Goal: Register for event/course

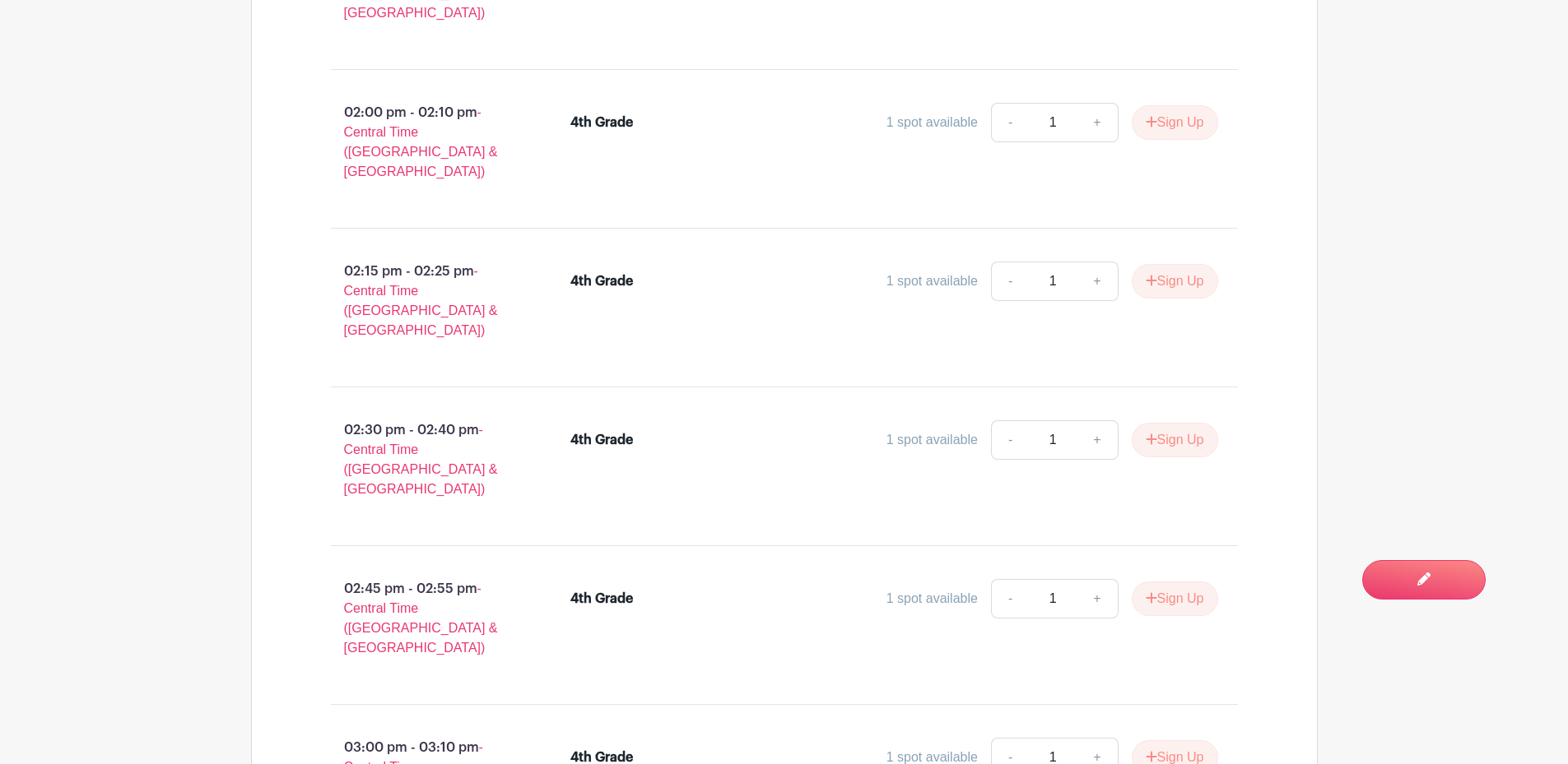
scroll to position [23394, 0]
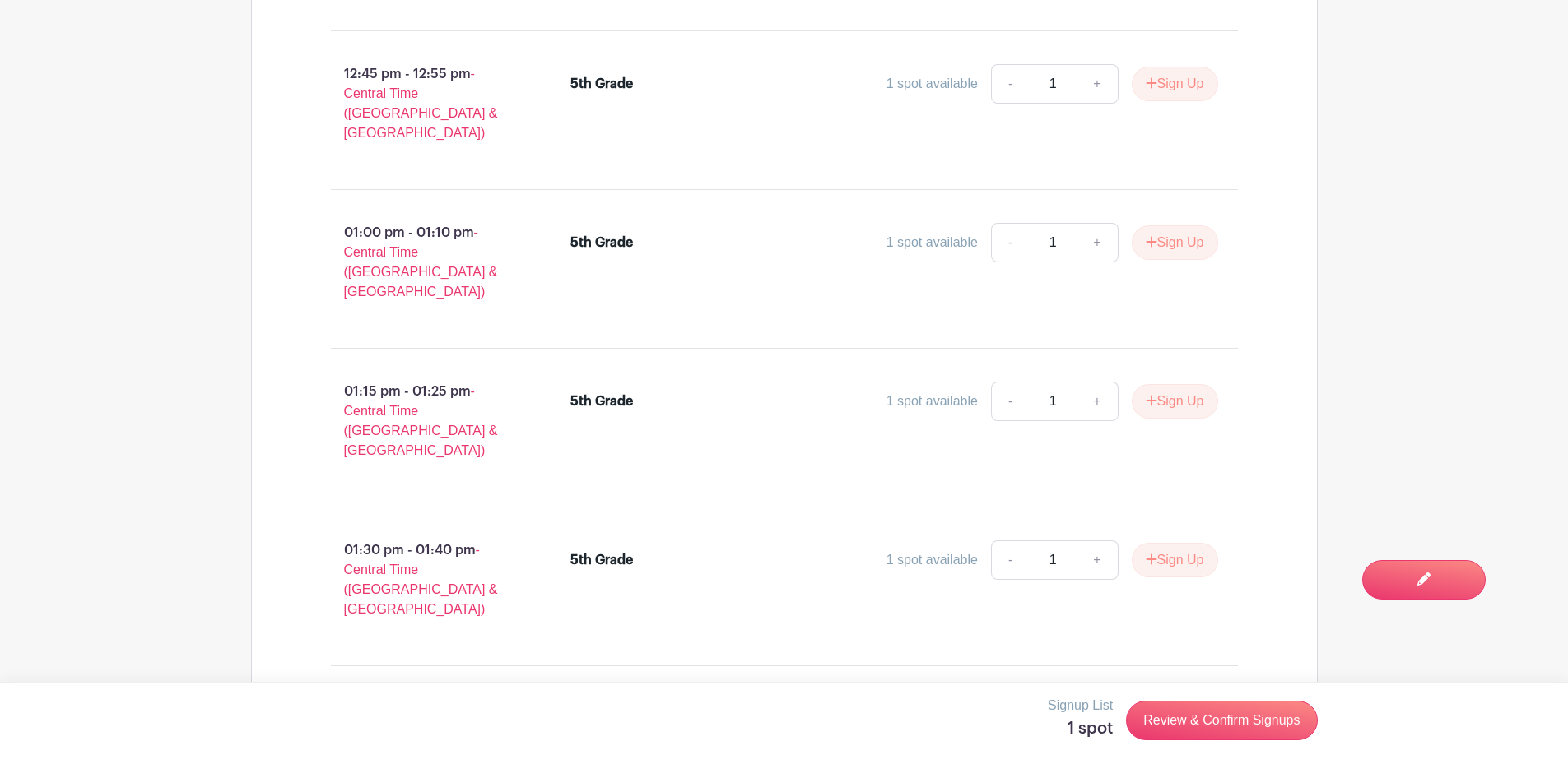
scroll to position [26521, 0]
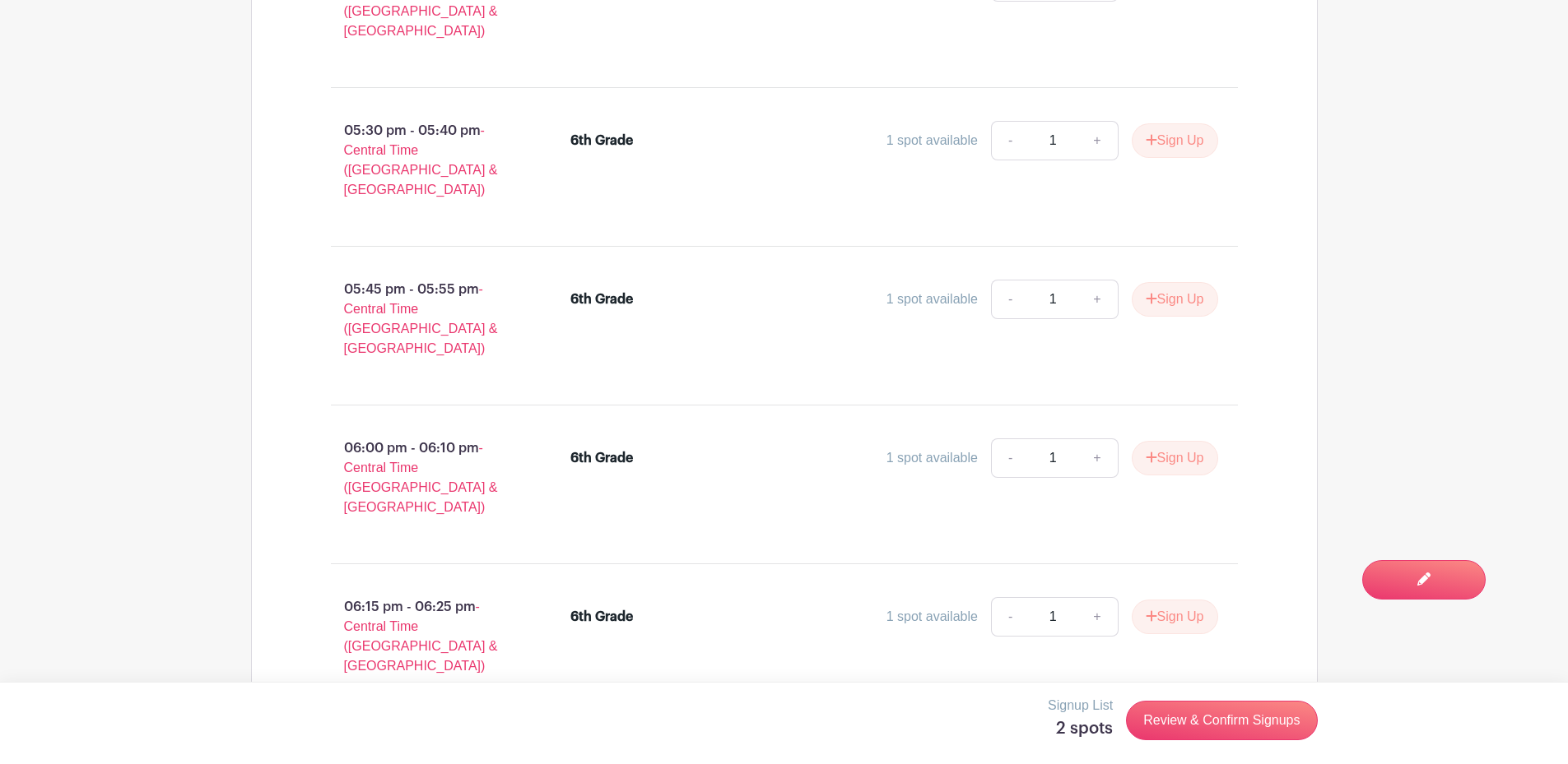
scroll to position [32789, 0]
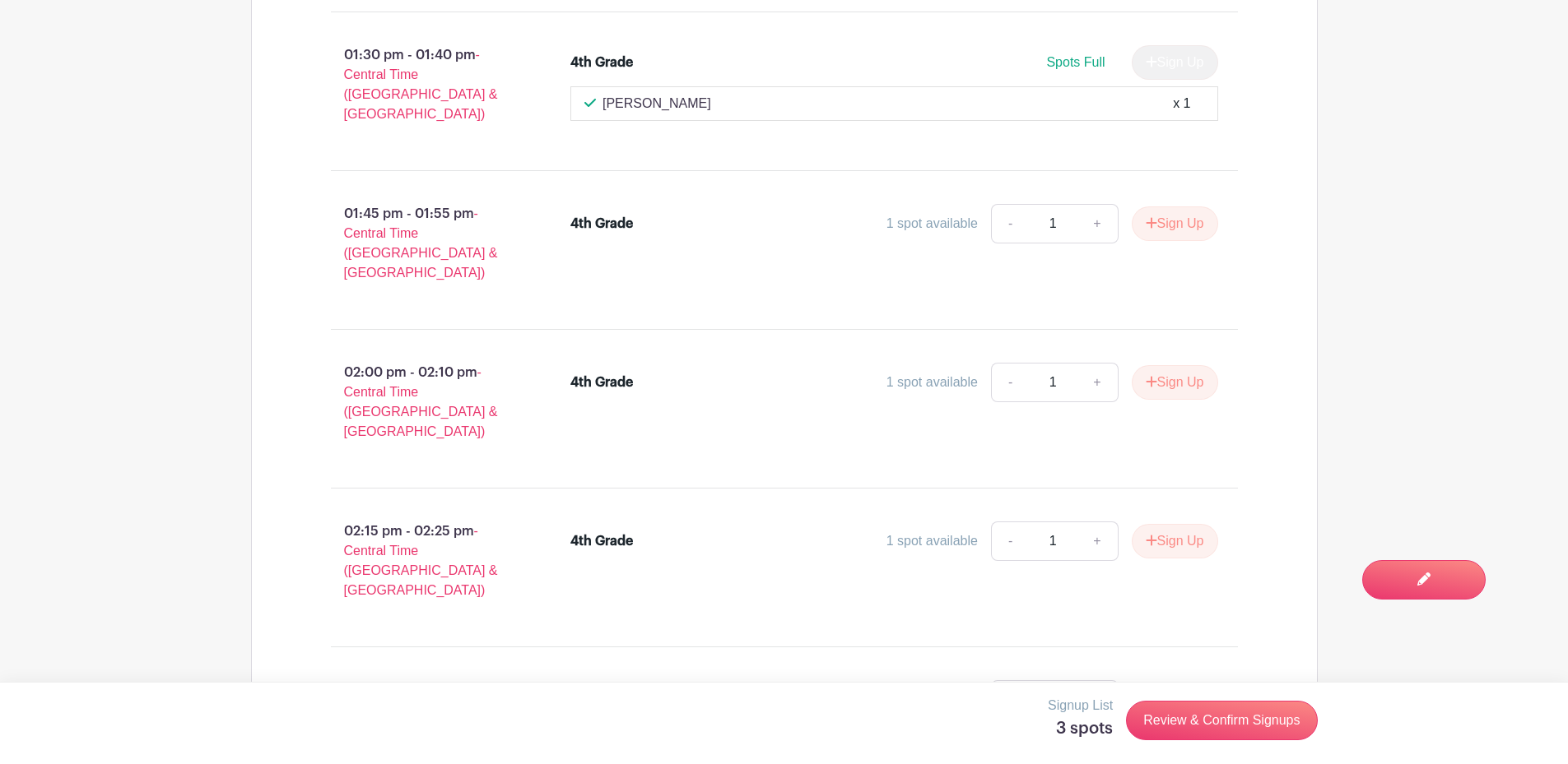
scroll to position [23513, 0]
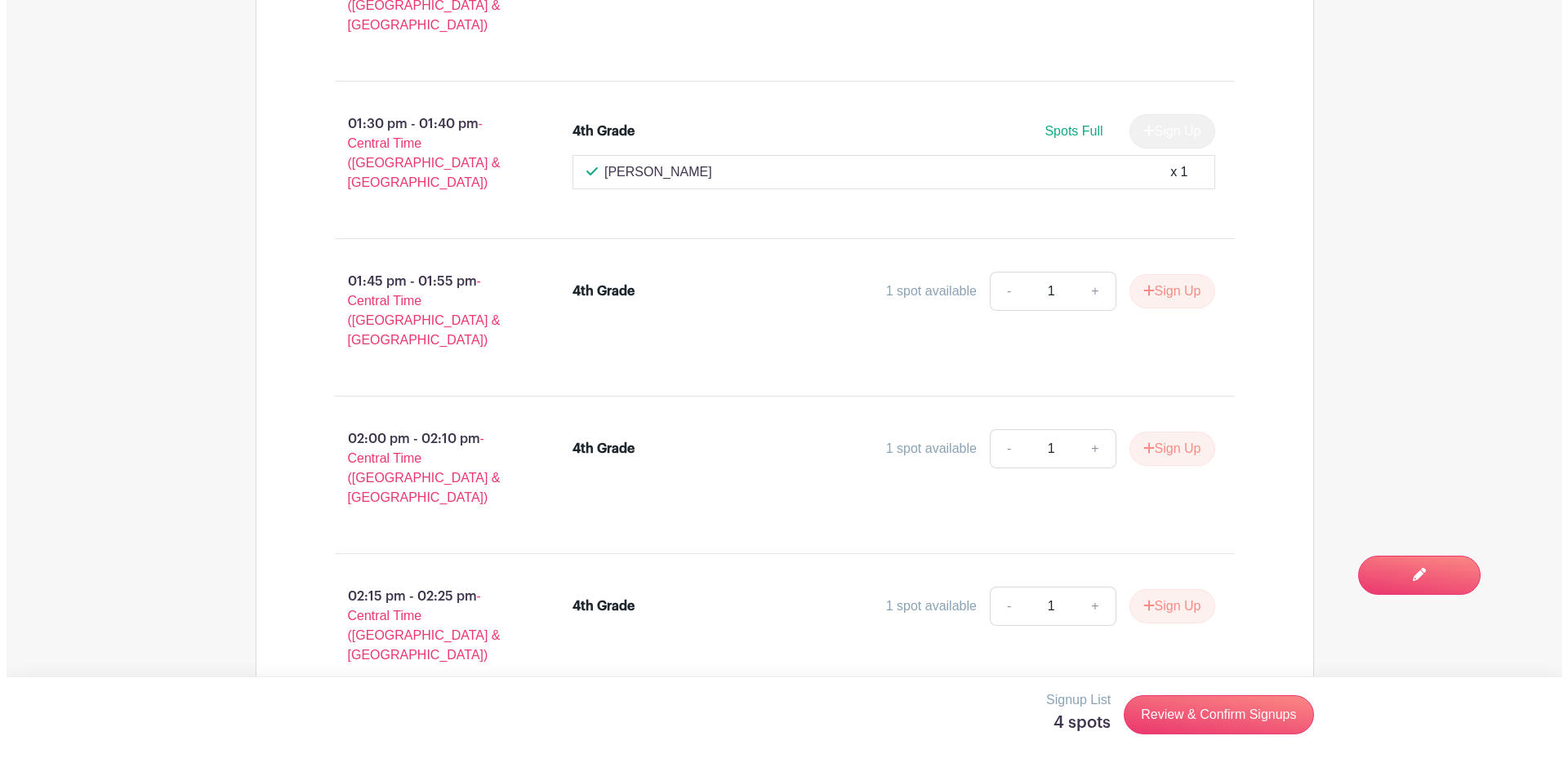
scroll to position [23166, 0]
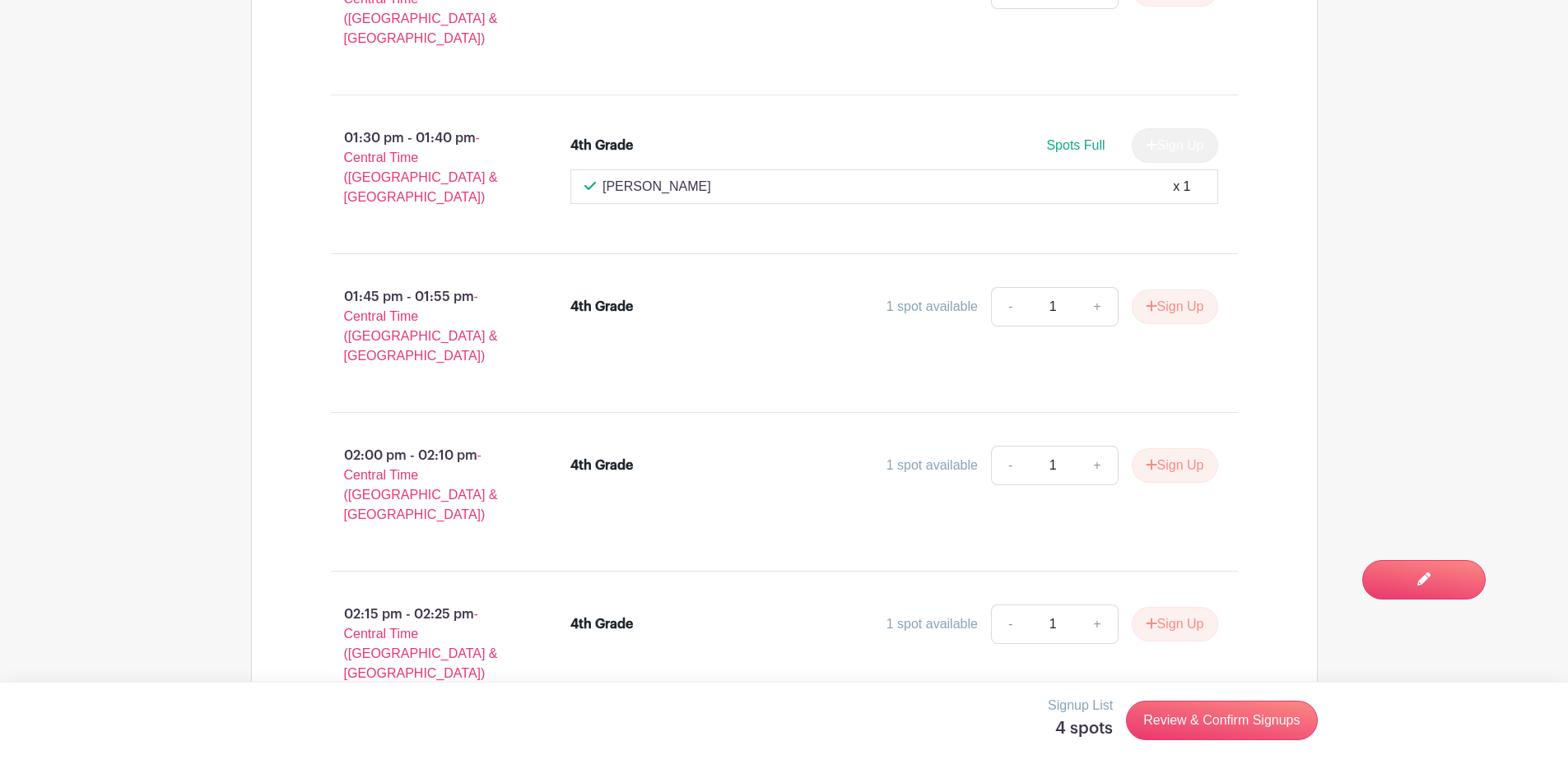
drag, startPoint x: 1196, startPoint y: 334, endPoint x: 866, endPoint y: 56, distance: 431.5
click at [1270, 710] on link "Review & Confirm Signups" at bounding box center [1221, 720] width 191 height 39
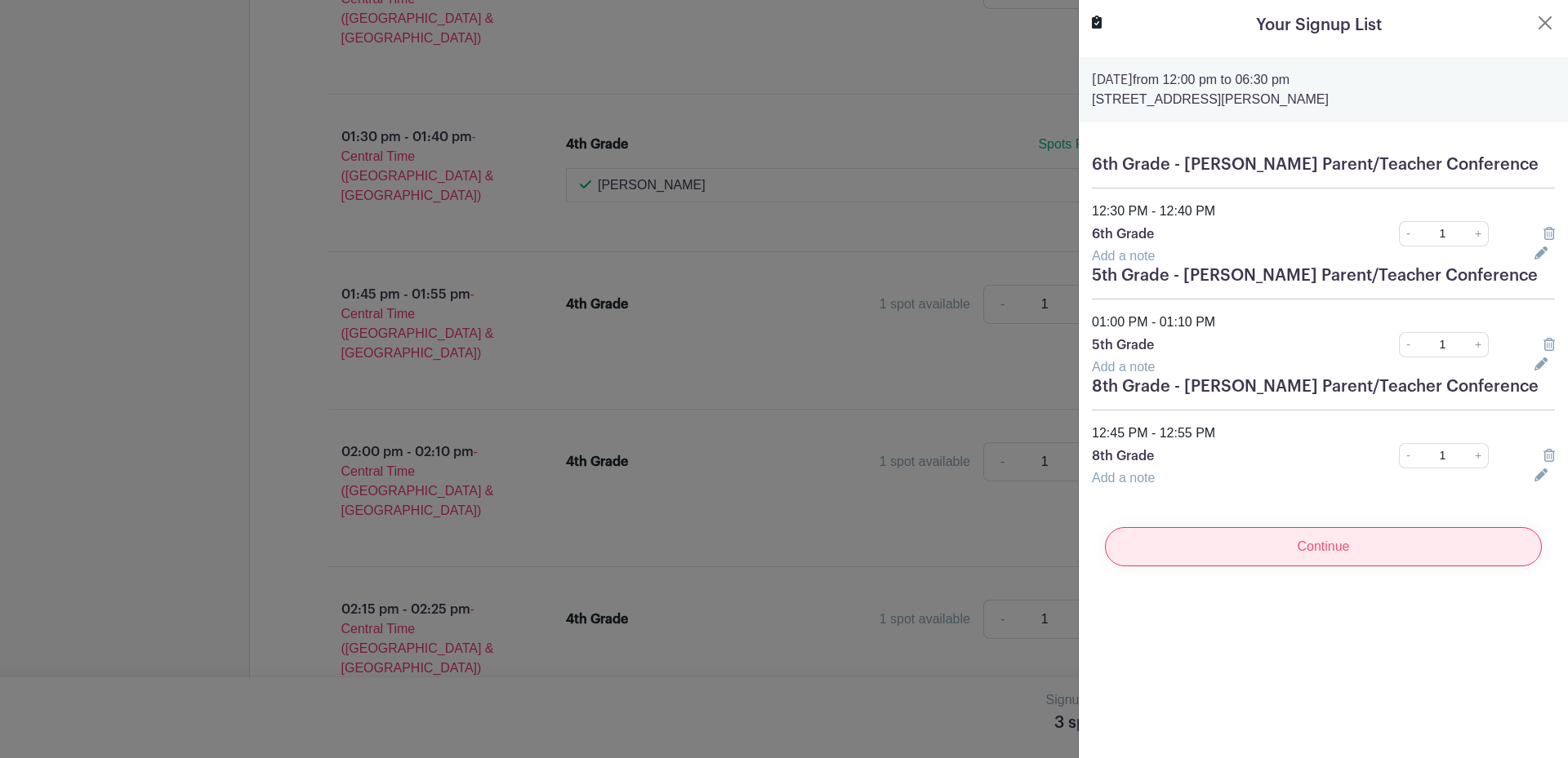
click at [1290, 547] on input "Continue" at bounding box center [1323, 546] width 437 height 39
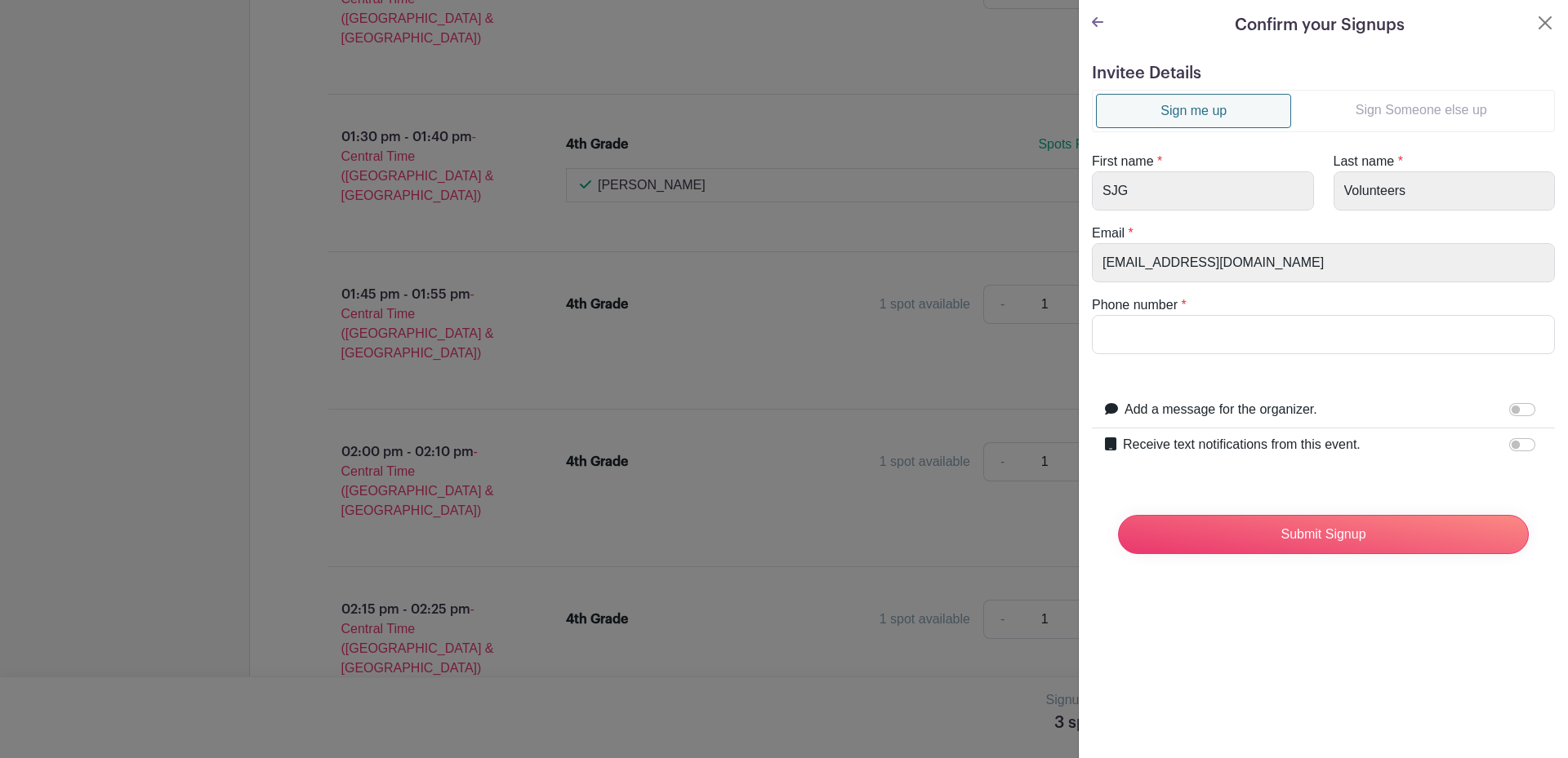
click at [1380, 111] on link "Sign Someone else up" at bounding box center [1421, 110] width 260 height 33
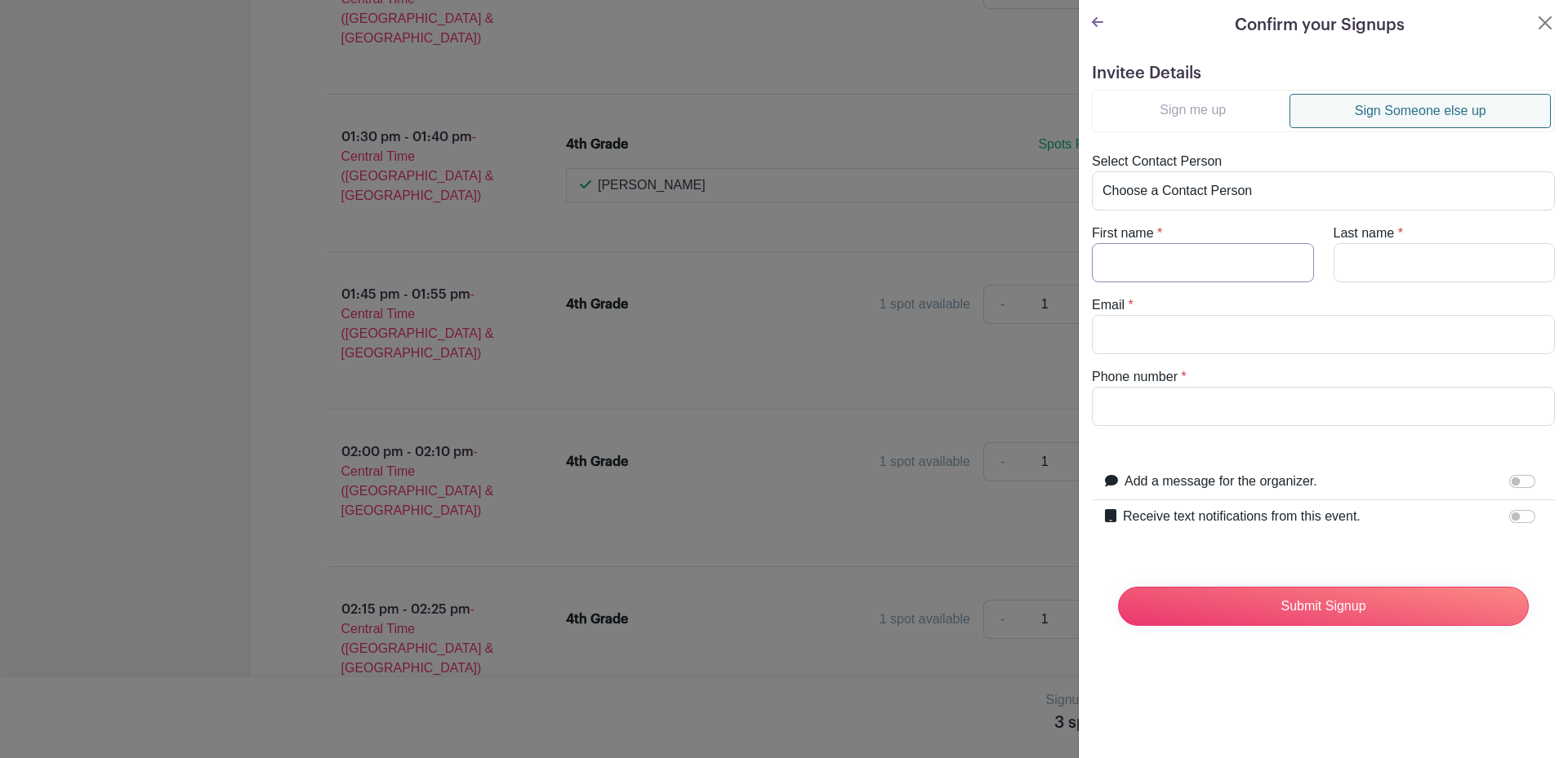
click at [1229, 260] on input "First name" at bounding box center [1203, 262] width 223 height 39
type input "Amy"
type input "3149522708"
drag, startPoint x: 1390, startPoint y: 252, endPoint x: 1379, endPoint y: 244, distance: 13.6
click at [1390, 252] on input "Last name" at bounding box center [1444, 262] width 223 height 39
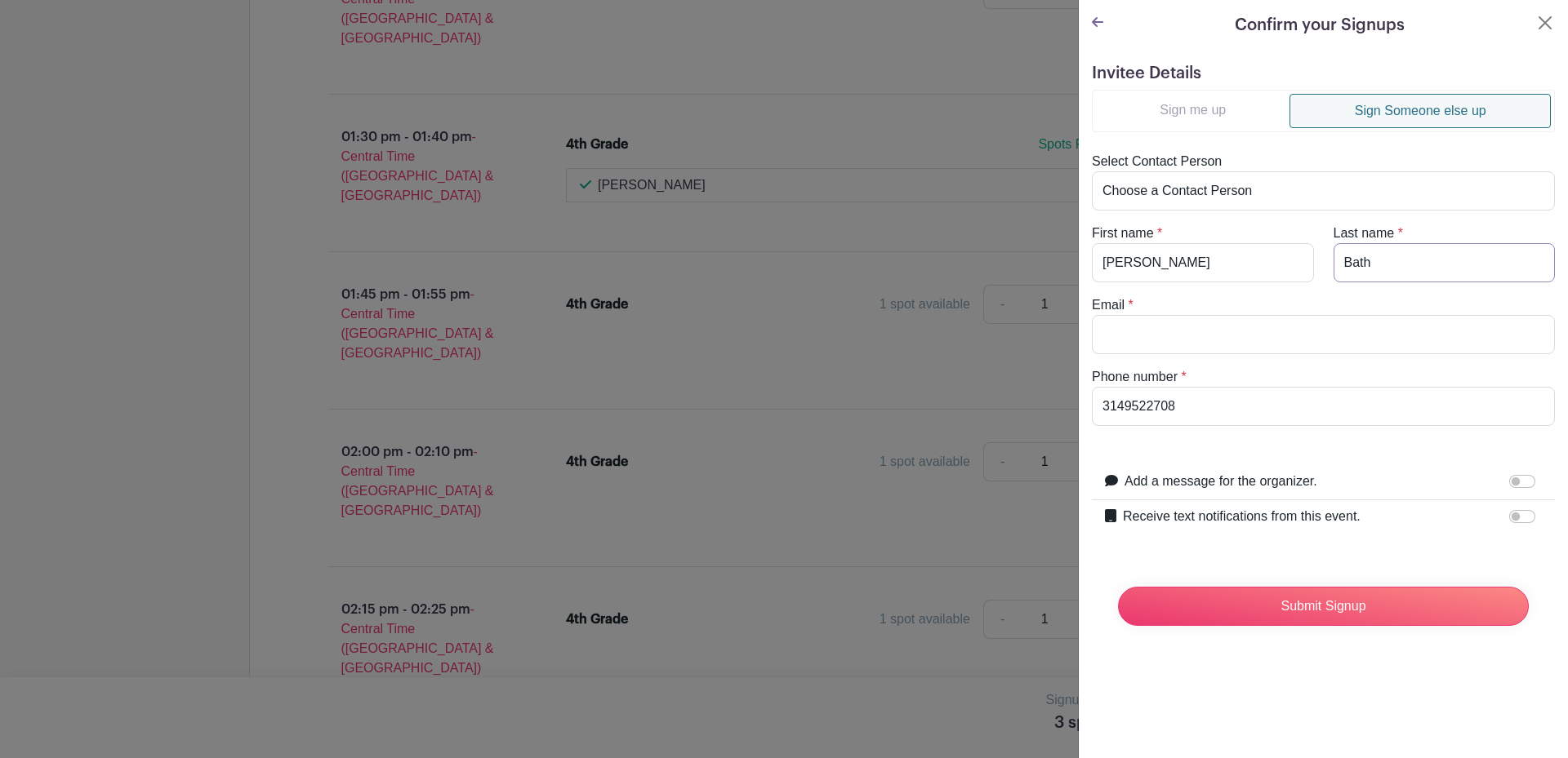
type input "Bath"
click at [1253, 328] on input "Email" at bounding box center [1323, 334] width 463 height 39
type input "[EMAIL_ADDRESS][DOMAIN_NAME]"
click at [1509, 516] on input "Receive text notifications from this event." at bounding box center [1522, 517] width 26 height 13
checkbox input "true"
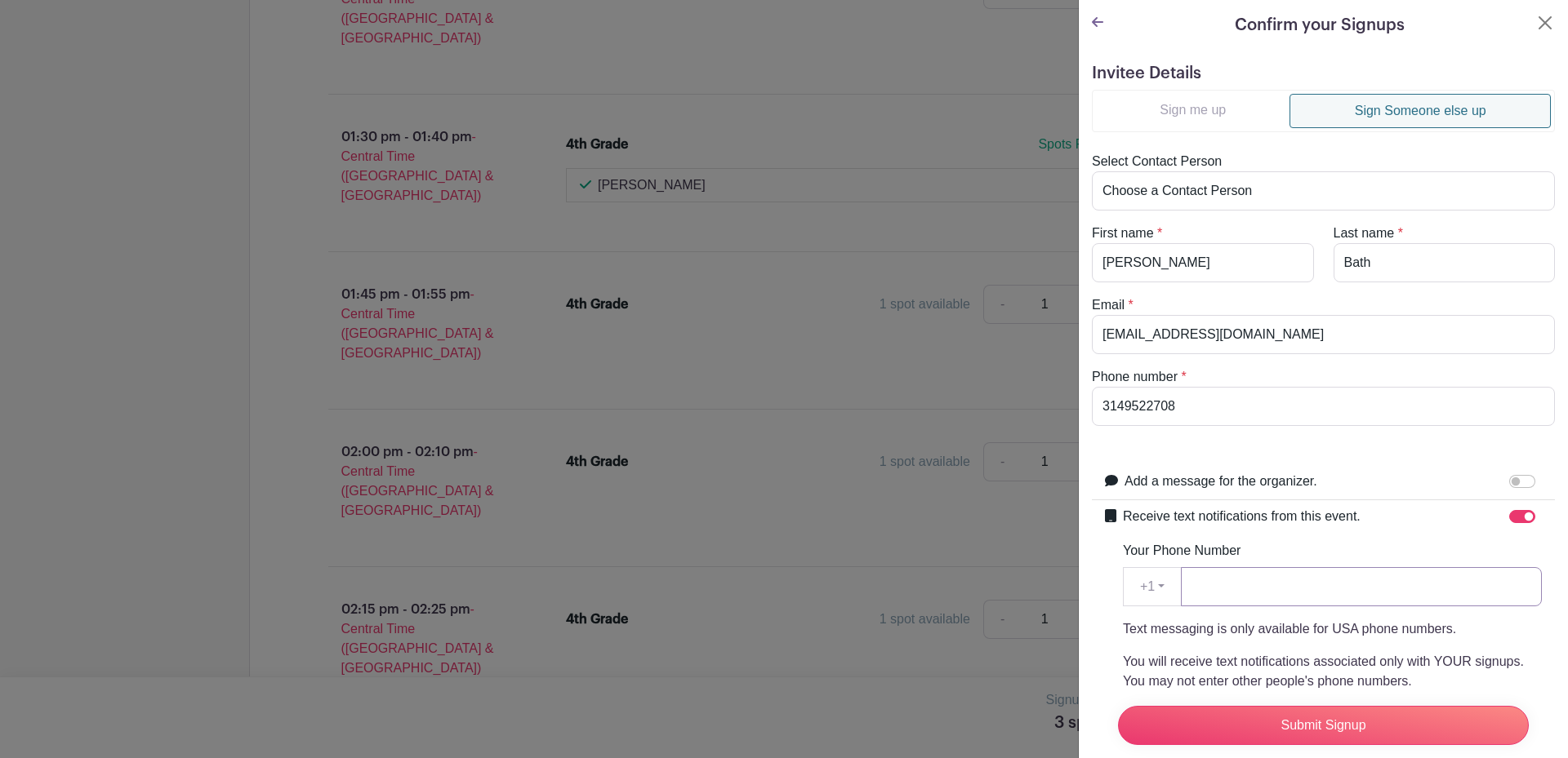
click at [1325, 596] on input "Your Phone Number" at bounding box center [1361, 587] width 361 height 39
type input "3149522708"
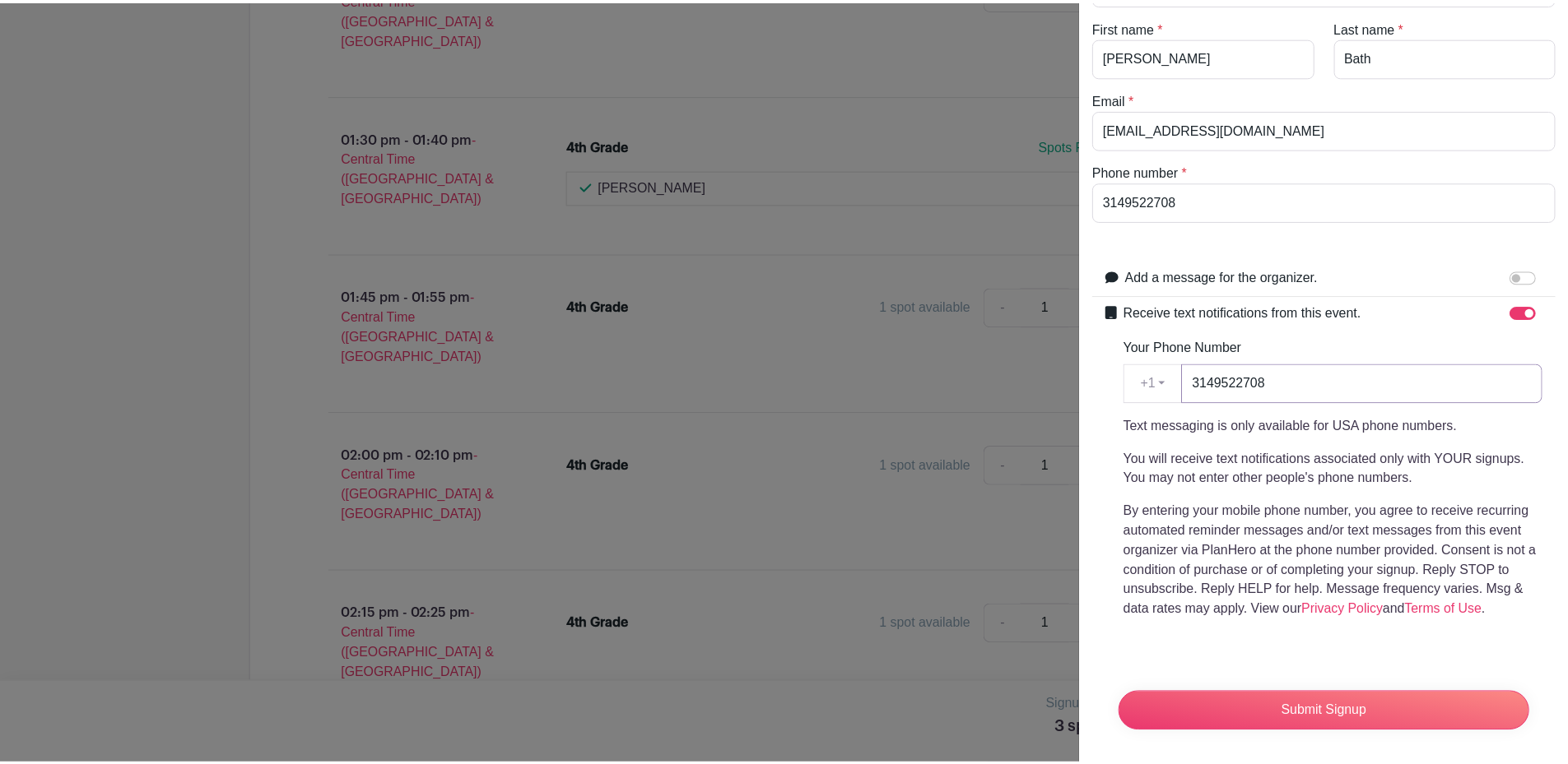
scroll to position [228, 0]
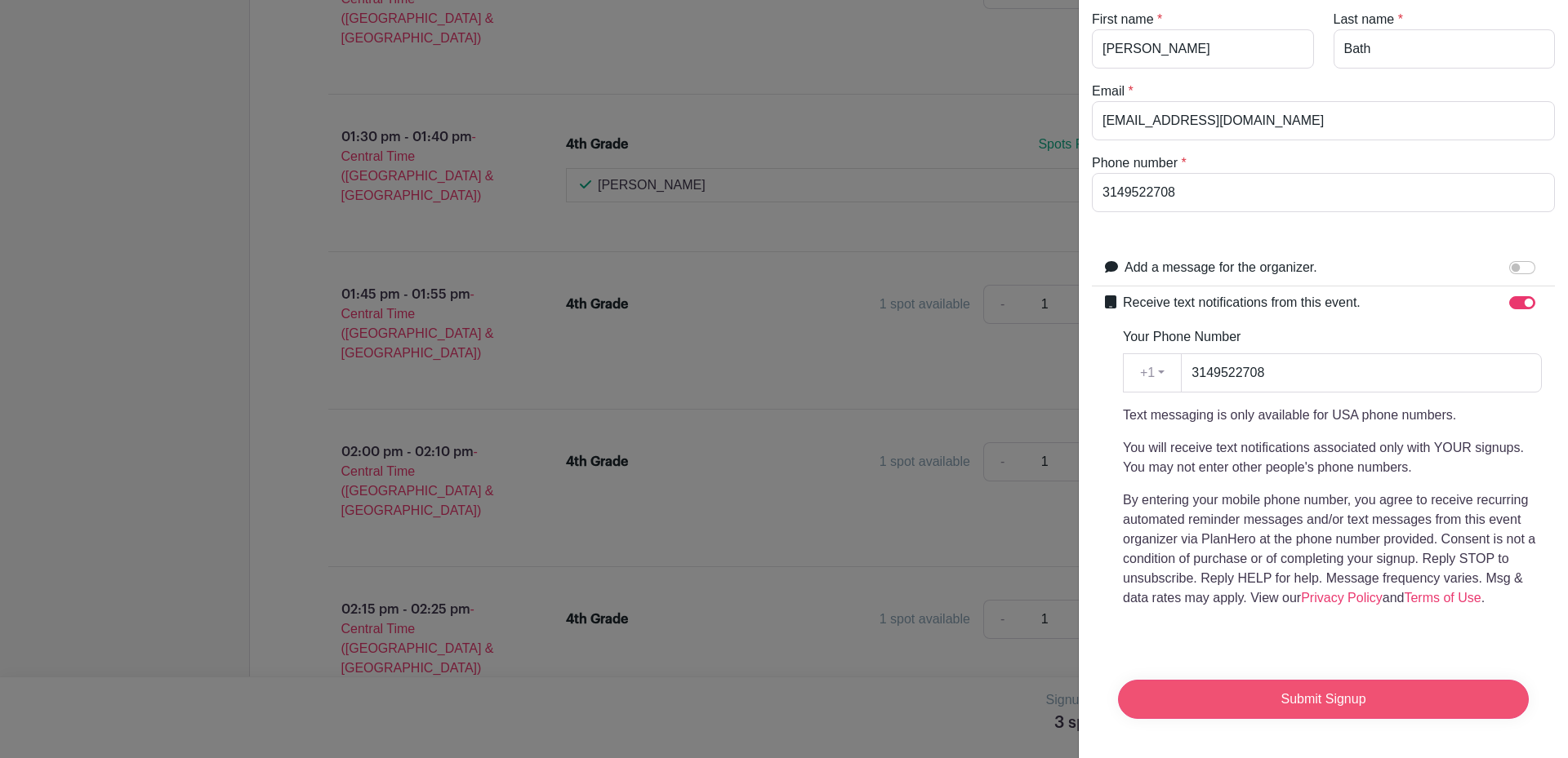
click at [1336, 680] on input "Submit Signup" at bounding box center [1323, 699] width 410 height 39
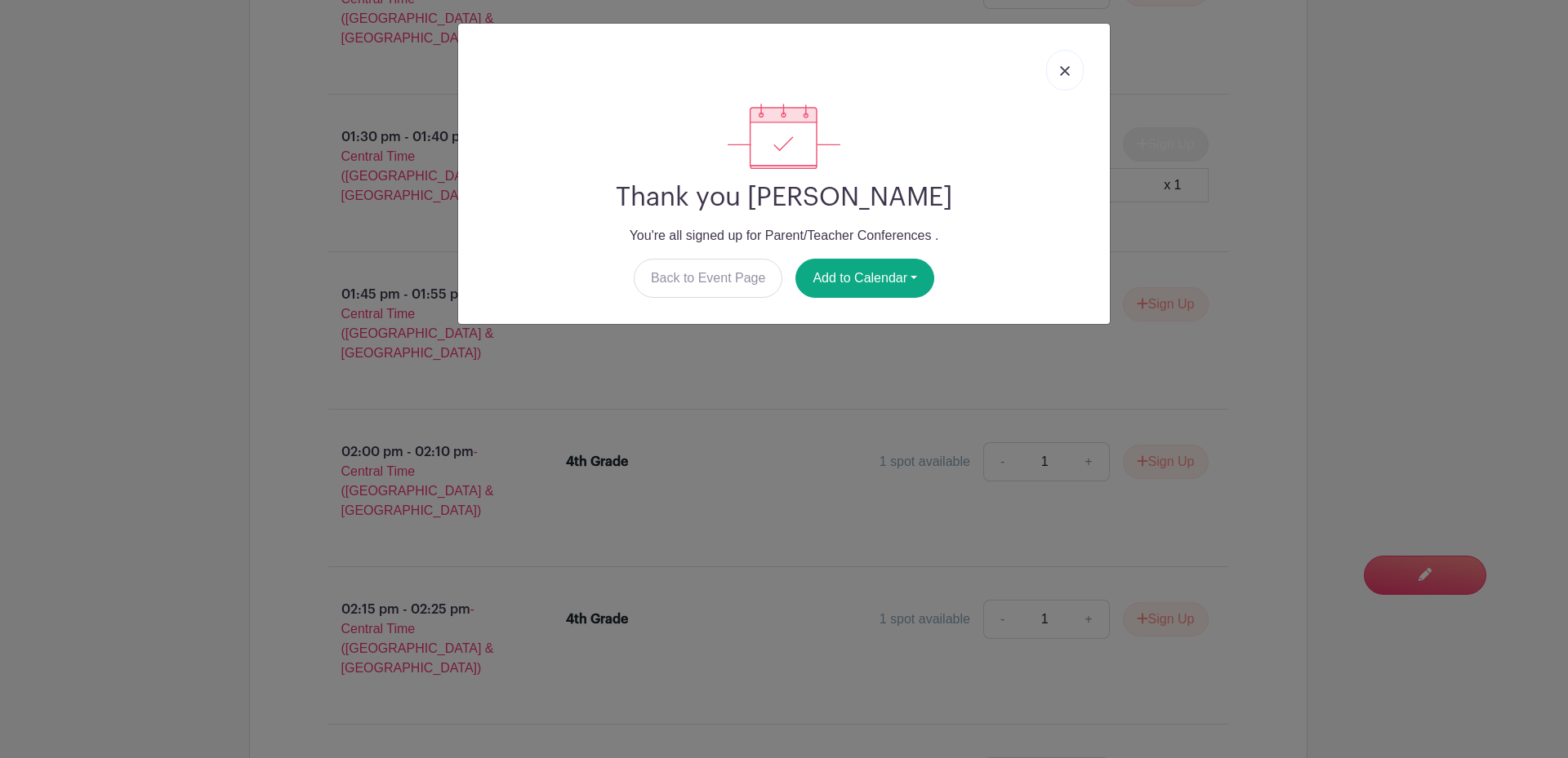
click at [1055, 73] on link at bounding box center [1064, 70] width 37 height 41
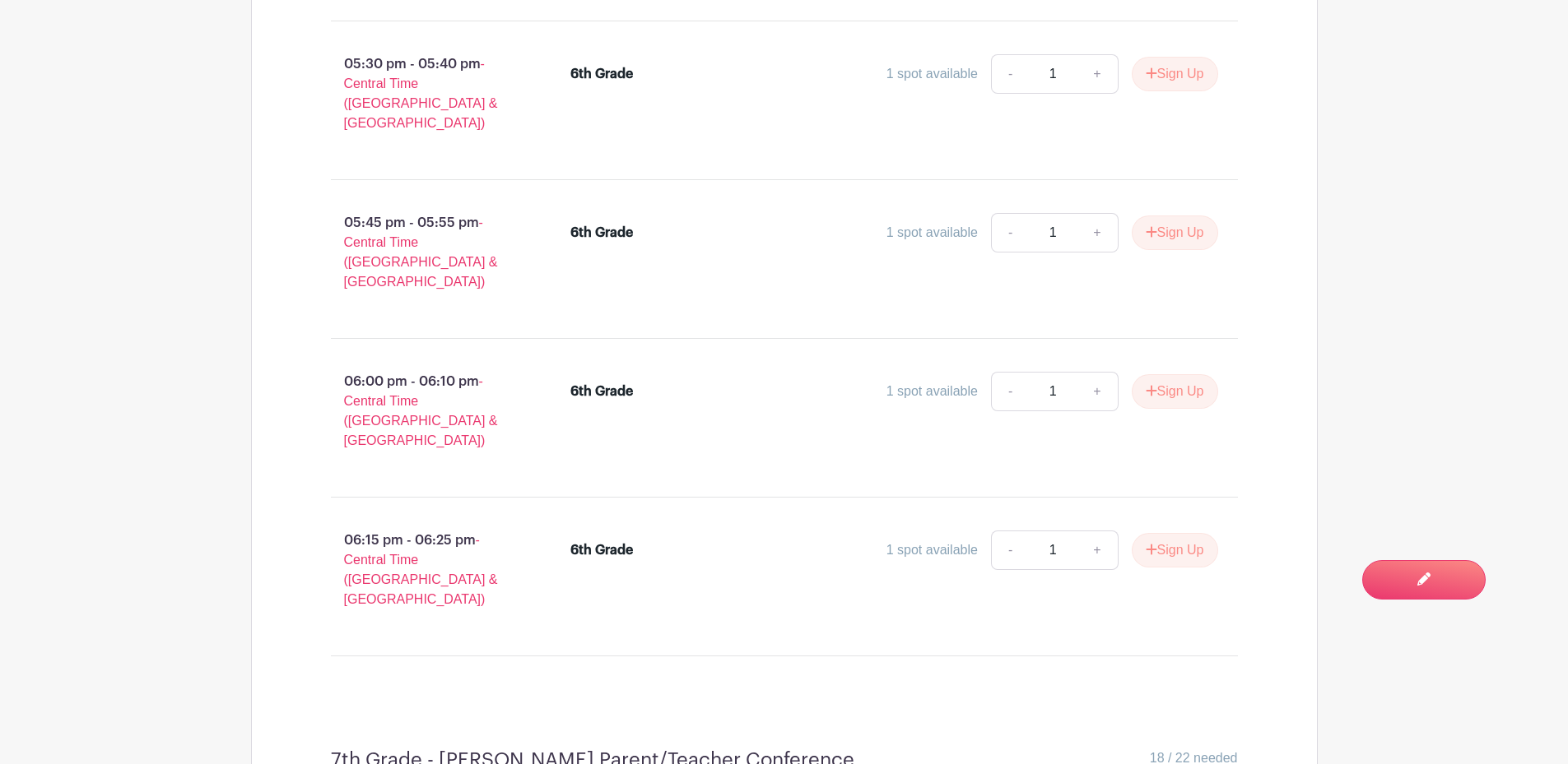
scroll to position [32891, 0]
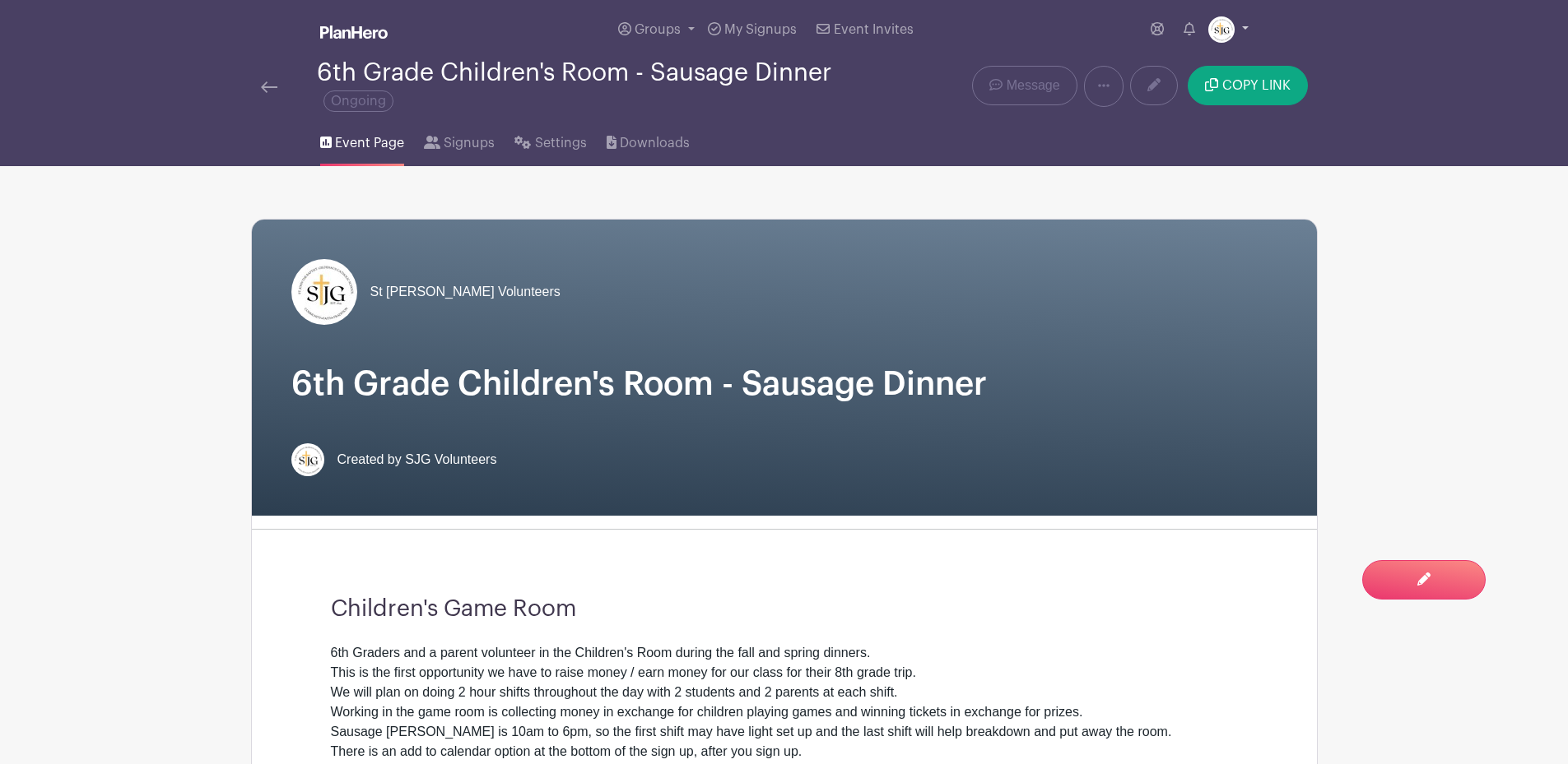
click at [1246, 29] on link at bounding box center [1229, 30] width 40 height 26
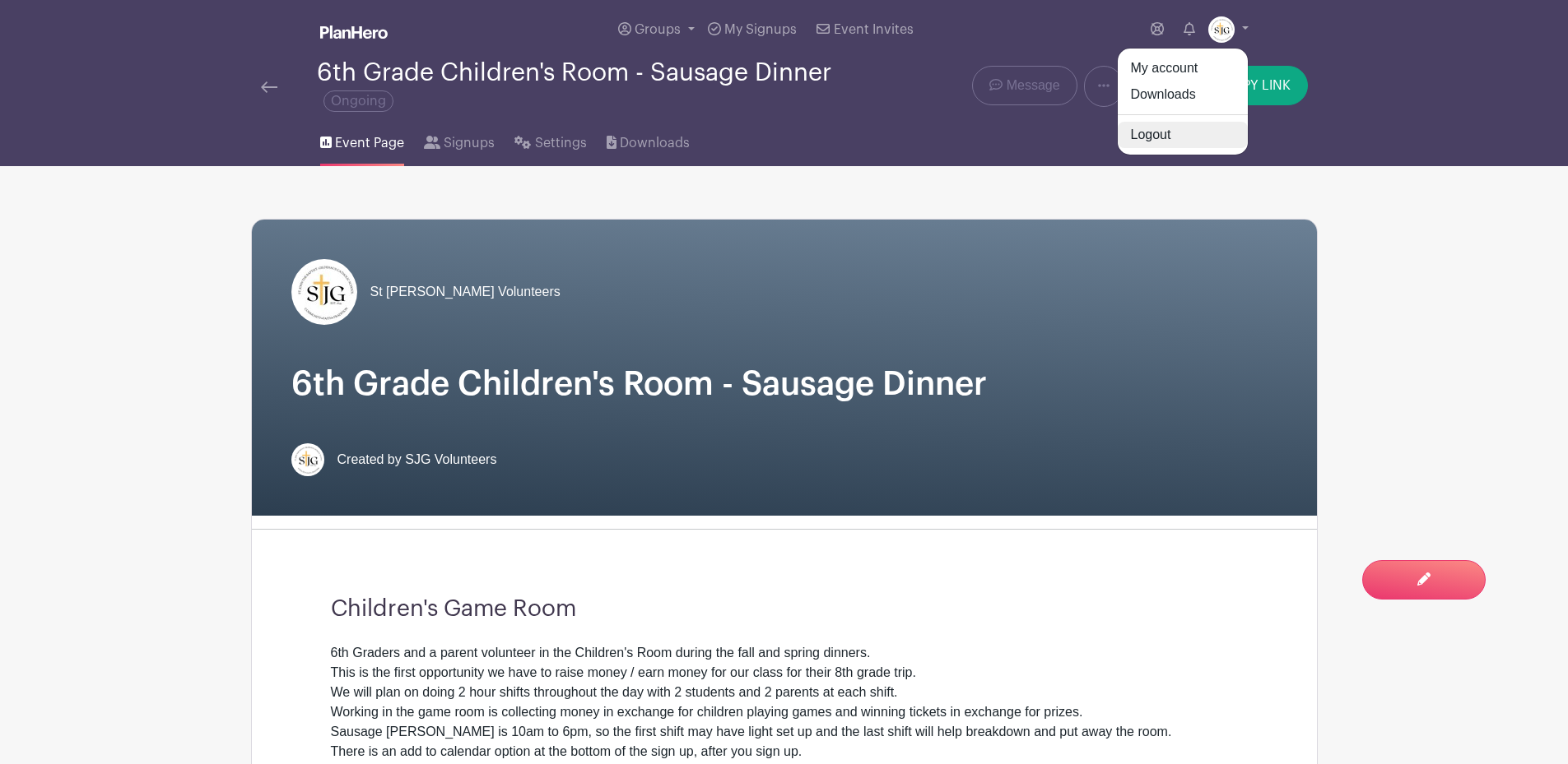
click at [1153, 133] on link "Logout" at bounding box center [1182, 135] width 130 height 26
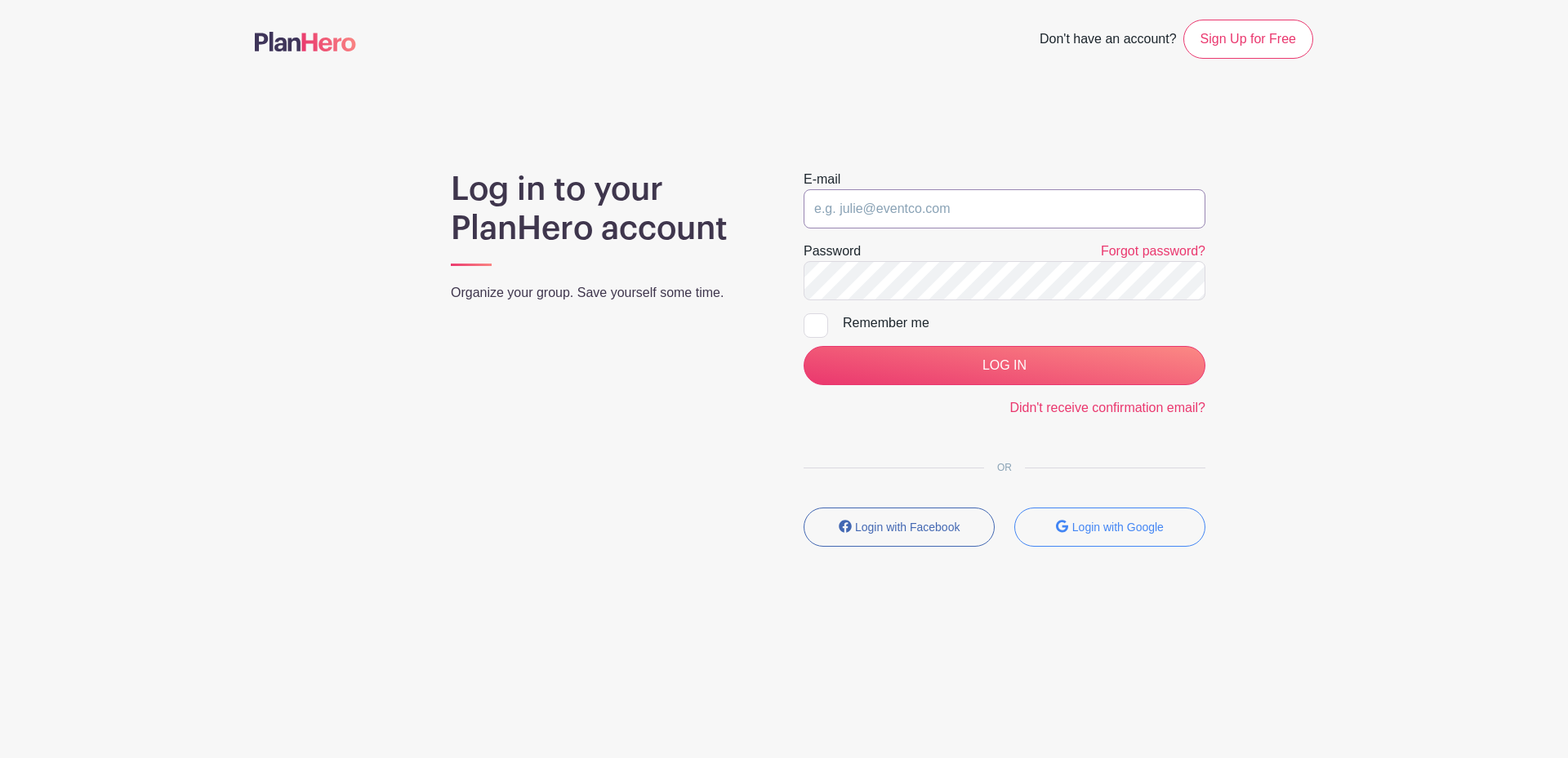
click at [949, 201] on input "email" at bounding box center [1004, 209] width 402 height 39
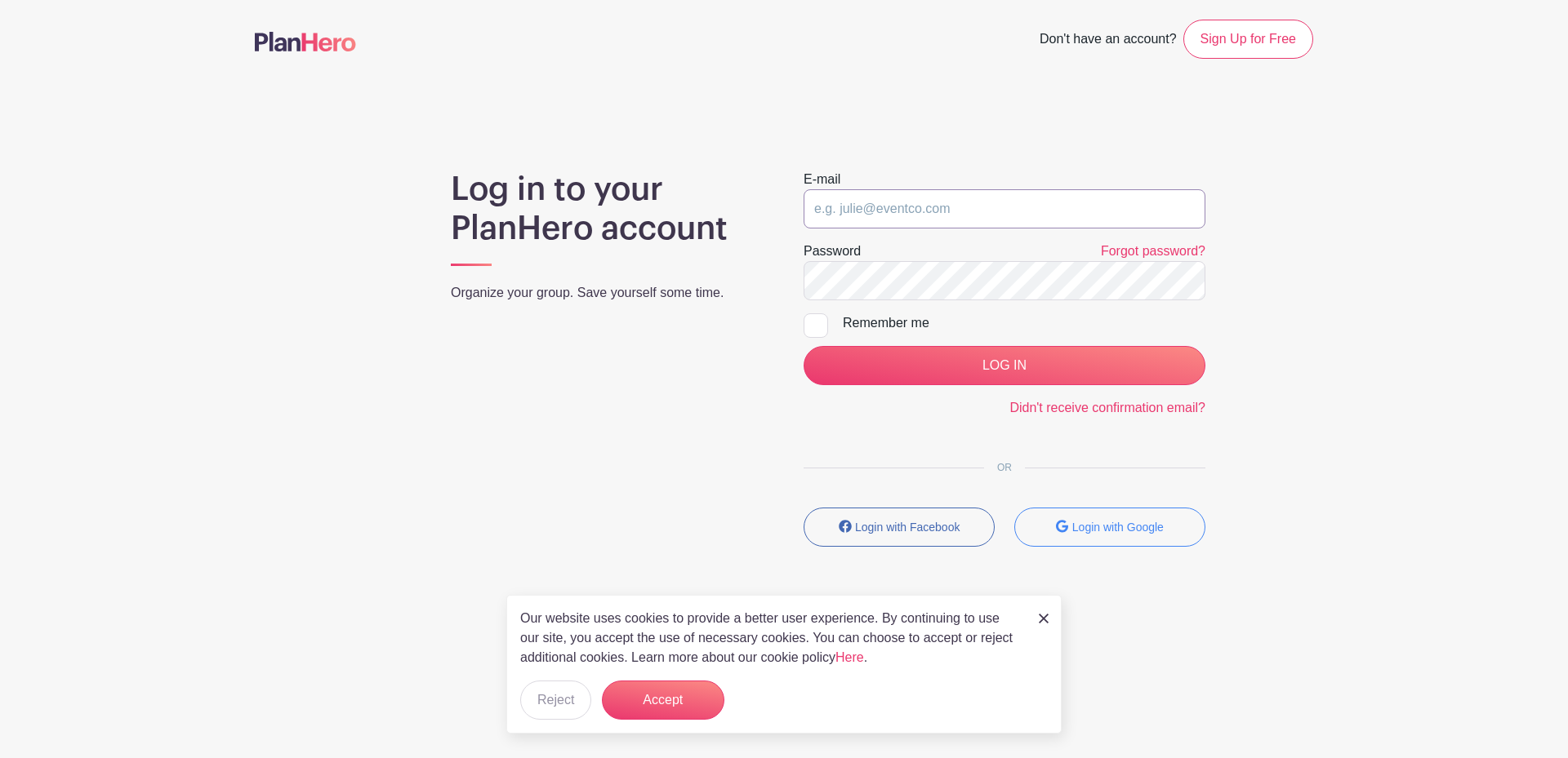
type input "[EMAIL_ADDRESS][DOMAIN_NAME]"
click at [631, 712] on button "Accept" at bounding box center [662, 700] width 122 height 39
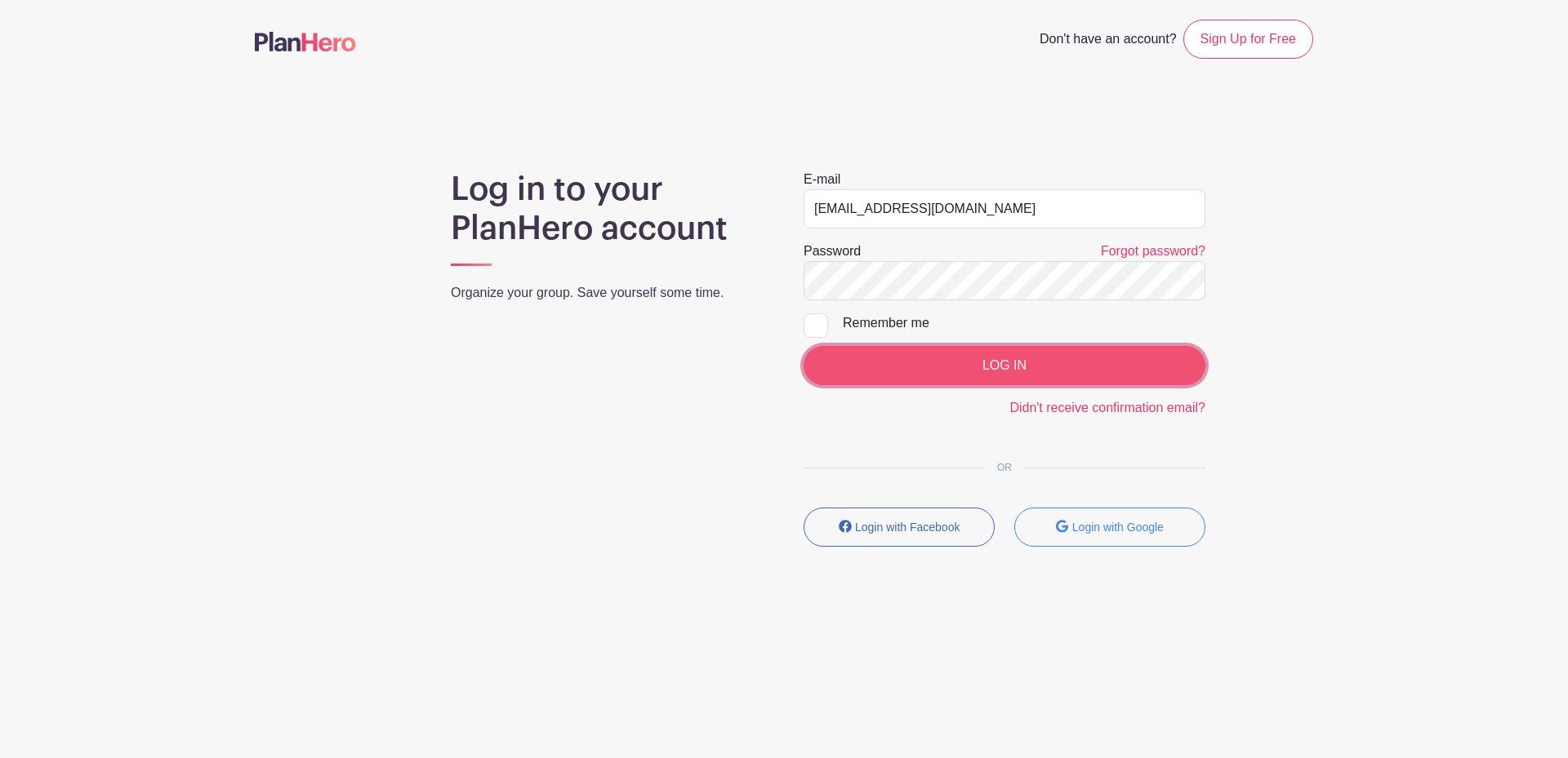
click at [988, 358] on input "LOG IN" at bounding box center [1004, 365] width 402 height 39
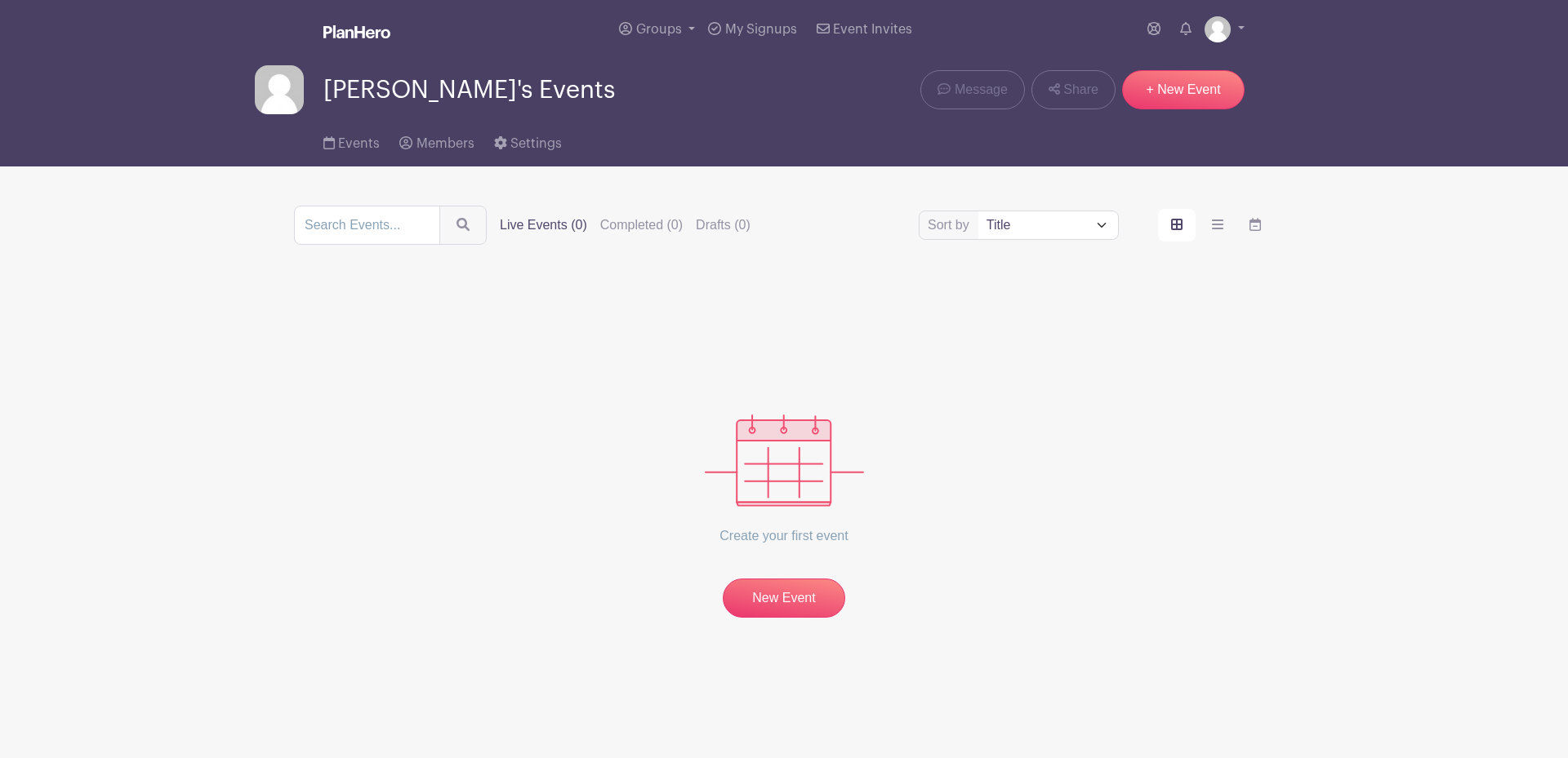
click at [527, 222] on label "Live Events (0)" at bounding box center [543, 225] width 87 height 20
click at [0, 0] on input "Live Events (0)" at bounding box center [0, 0] width 0 height 0
